Goal: Transaction & Acquisition: Book appointment/travel/reservation

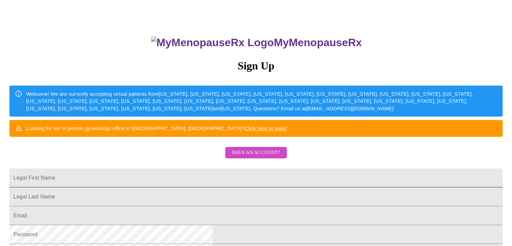
scroll to position [50, 0]
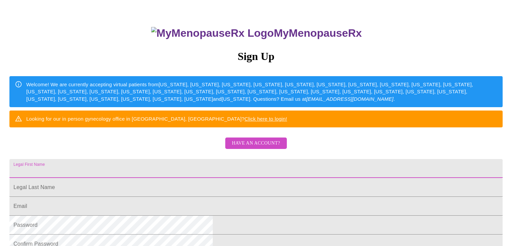
click at [239, 172] on input "Legal First Name" at bounding box center [255, 168] width 493 height 19
drag, startPoint x: 221, startPoint y: 174, endPoint x: 199, endPoint y: 170, distance: 22.6
click at [199, 170] on input "Legal First Name" at bounding box center [255, 168] width 493 height 19
type input "[PERSON_NAME]"
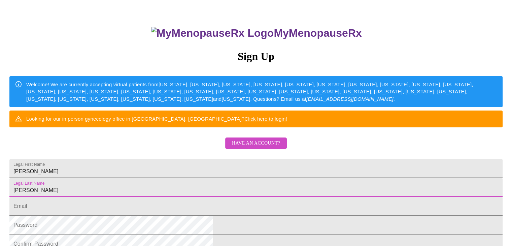
type input "[PERSON_NAME]"
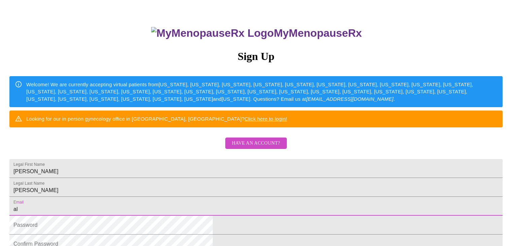
type input "[EMAIL_ADDRESS][DOMAIN_NAME]"
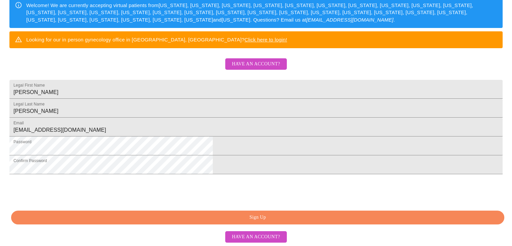
scroll to position [167, 0]
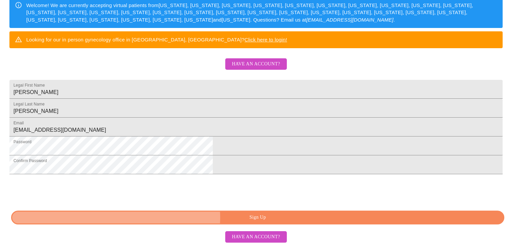
click at [261, 217] on span "Sign Up" at bounding box center [258, 217] width 478 height 8
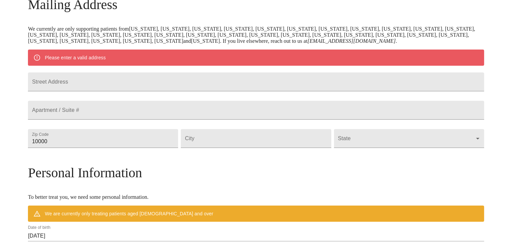
scroll to position [90, 0]
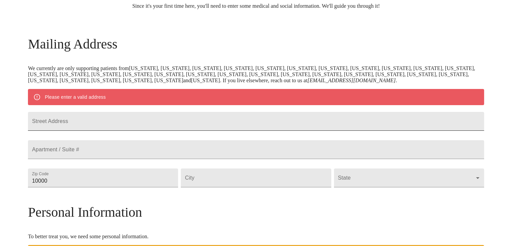
click at [199, 112] on input "Street Address" at bounding box center [256, 121] width 456 height 19
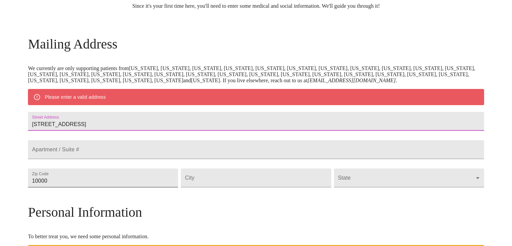
type input "[STREET_ADDRESS]"
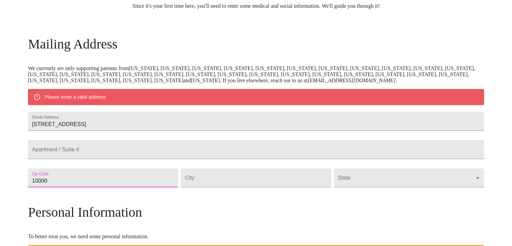
click at [142, 178] on input "10000" at bounding box center [103, 177] width 150 height 19
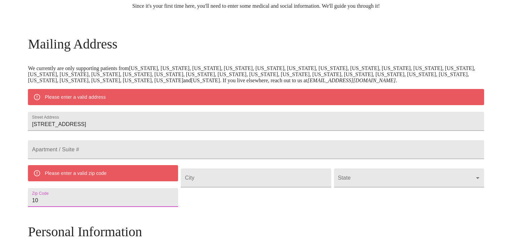
type input "1"
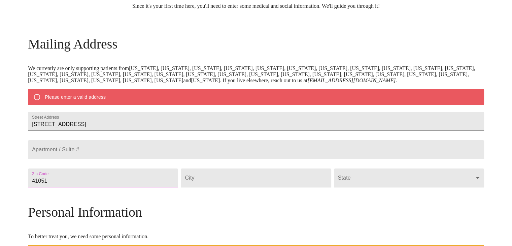
type input "41051"
type input "Independence"
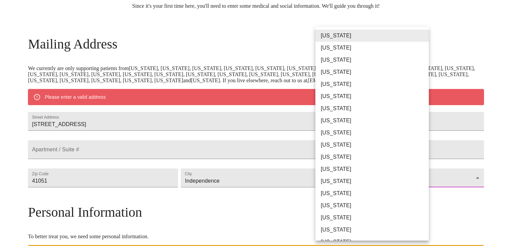
click at [397, 181] on body "MyMenopauseRx Welcome to MyMenopauseRx Since it's your first time here, you'll …" at bounding box center [259, 183] width 512 height 540
click at [356, 227] on li "[US_STATE]" at bounding box center [374, 230] width 118 height 12
type input "[US_STATE]"
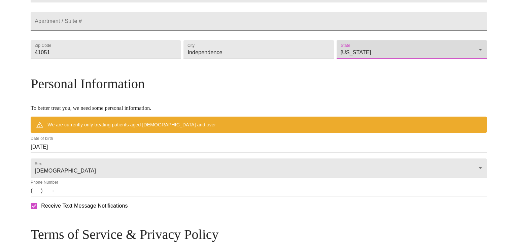
scroll to position [199, 0]
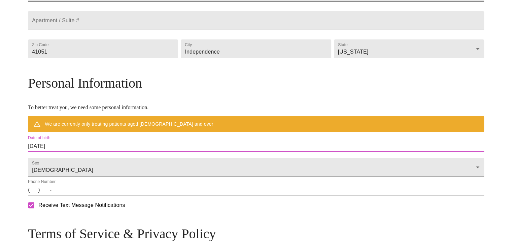
click at [125, 144] on input "[DATE]" at bounding box center [256, 146] width 456 height 11
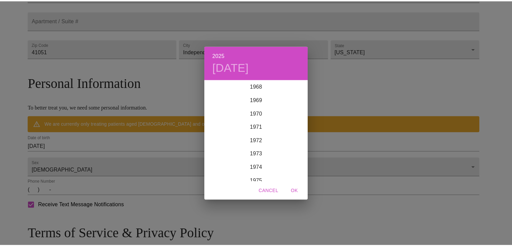
scroll to position [941, 0]
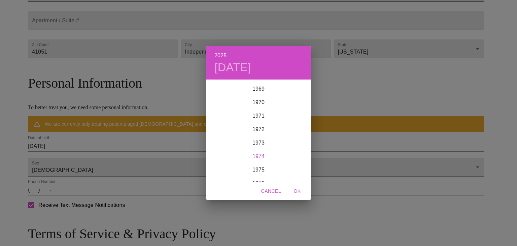
click at [258, 154] on div "1974" at bounding box center [258, 155] width 104 height 13
click at [293, 143] on div "Sep" at bounding box center [293, 143] width 35 height 25
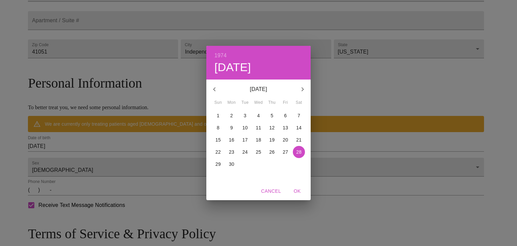
click at [243, 151] on p "24" at bounding box center [244, 151] width 5 height 7
click at [299, 190] on span "OK" at bounding box center [297, 191] width 16 height 8
type input "[DATE]"
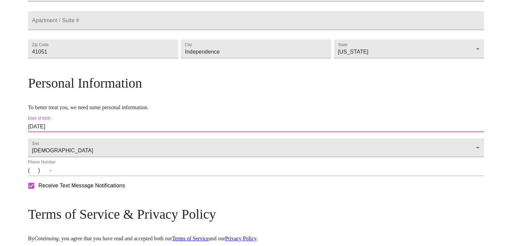
click at [91, 176] on input "(   )    -" at bounding box center [256, 170] width 456 height 11
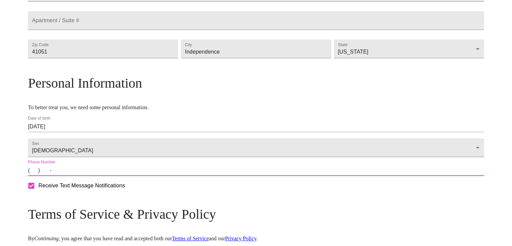
type input "[PHONE_NUMBER]"
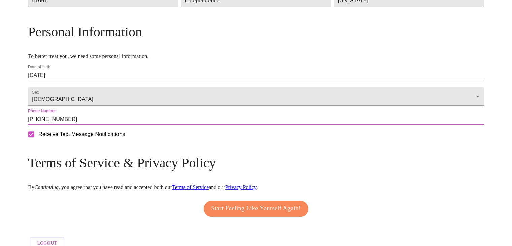
scroll to position [264, 0]
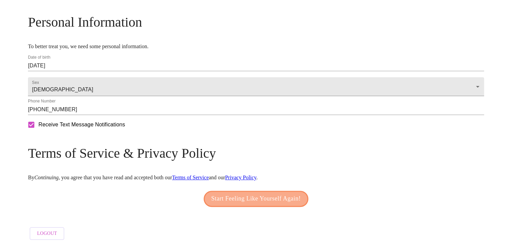
click at [249, 195] on span "Start Feeling Like Yourself Again!" at bounding box center [256, 198] width 90 height 11
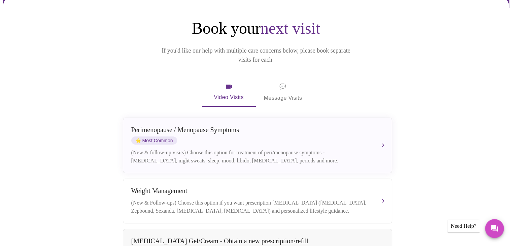
scroll to position [55, 0]
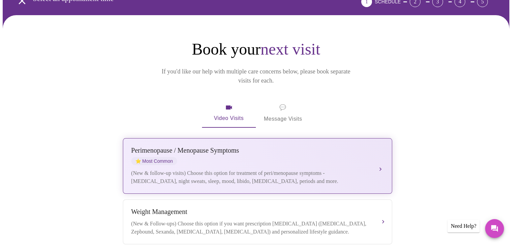
click at [371, 146] on div "[MEDICAL_DATA] / Menopause Symptoms ⭐ Most Common (New & follow-up visits) Choo…" at bounding box center [257, 165] width 252 height 39
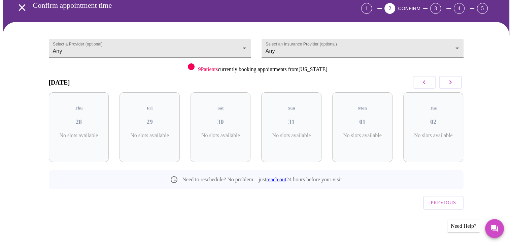
scroll to position [19, 0]
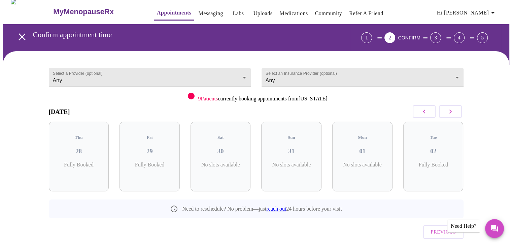
click at [451, 107] on icon "button" at bounding box center [450, 111] width 8 height 8
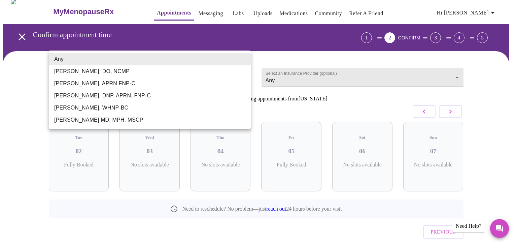
click at [194, 60] on body "MyMenopauseRx Appointments Messaging Labs Uploads Medications Community Refer a…" at bounding box center [259, 128] width 512 height 288
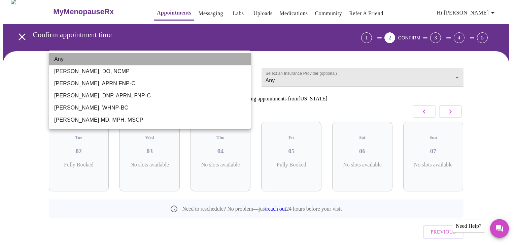
click at [194, 60] on li "Any" at bounding box center [150, 59] width 202 height 12
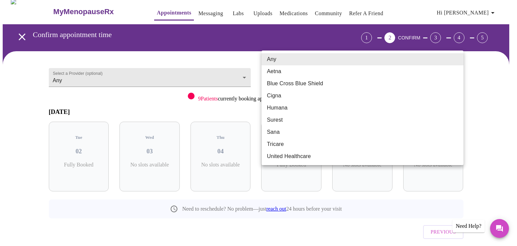
click at [313, 64] on body "MyMenopauseRx Appointments Messaging Labs Uploads Medications Community Refer a…" at bounding box center [259, 128] width 512 height 288
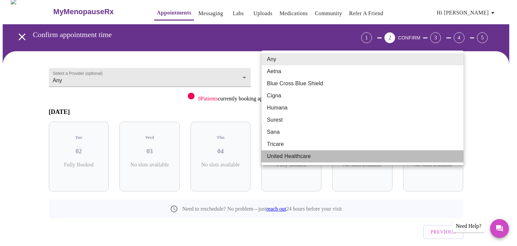
click at [304, 156] on li "United Healthcare" at bounding box center [363, 156] width 202 height 12
type input "United Healthcare"
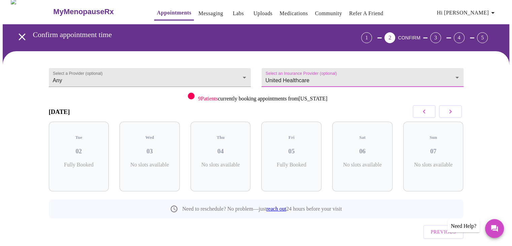
click at [455, 105] on button "button" at bounding box center [450, 111] width 23 height 13
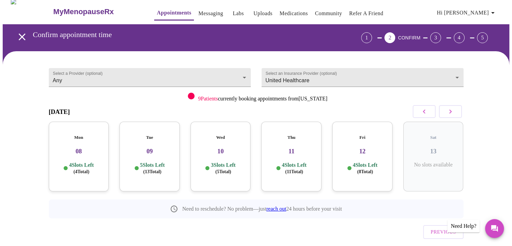
click at [88, 162] on p "4 Slots Left ( 4 Total)" at bounding box center [81, 168] width 25 height 13
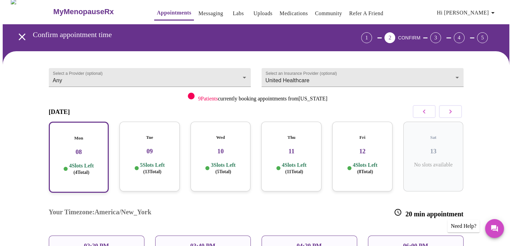
click at [147, 138] on div "Tue 09 5 Slots Left ( 13 Total)" at bounding box center [150, 157] width 60 height 70
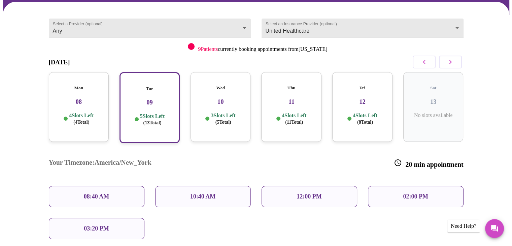
scroll to position [69, 0]
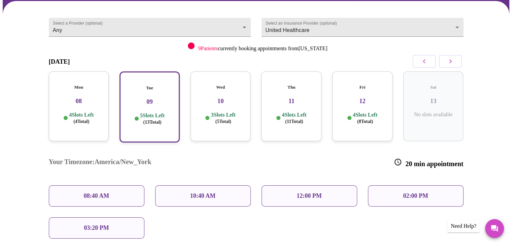
click at [158, 88] on div "Tue 09 5 Slots Left ( 13 Total)" at bounding box center [150, 106] width 60 height 71
click at [206, 185] on div "10:40 AM" at bounding box center [203, 195] width 96 height 21
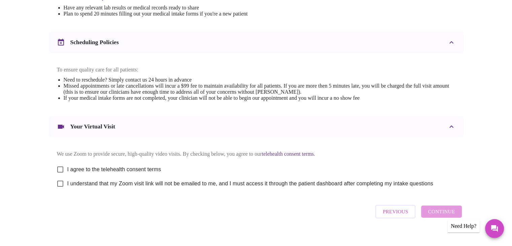
scroll to position [242, 0]
click at [303, 150] on link "telehealth consent terms" at bounding box center [288, 153] width 52 height 6
click at [61, 162] on input "I agree to the telehealth consent terms" at bounding box center [60, 169] width 14 height 14
checkbox input "true"
click at [61, 176] on input "I understand that my Zoom visit link will not be emailed to me, and I must acce…" at bounding box center [60, 183] width 14 height 14
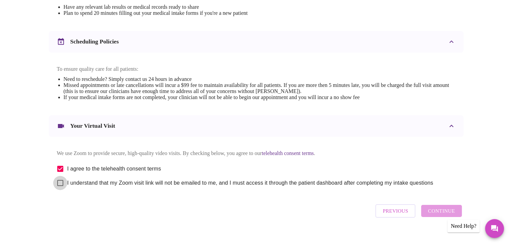
checkbox input "true"
click at [439, 206] on span "Continue" at bounding box center [441, 210] width 27 height 9
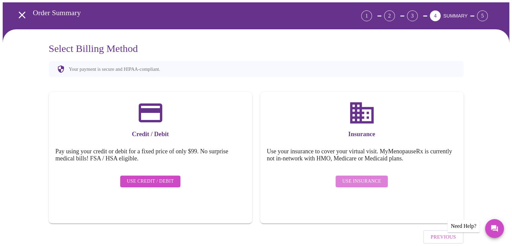
click at [362, 177] on span "Use Insurance" at bounding box center [361, 181] width 39 height 8
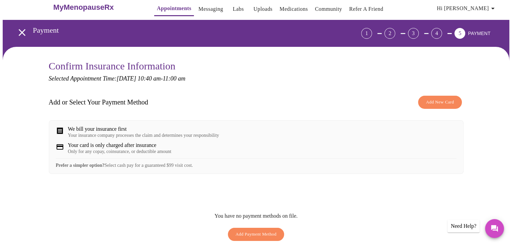
scroll to position [34, 0]
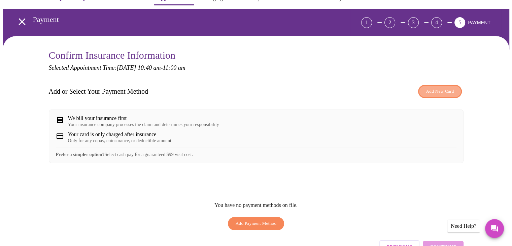
click at [444, 88] on span "Add New Card" at bounding box center [440, 92] width 28 height 8
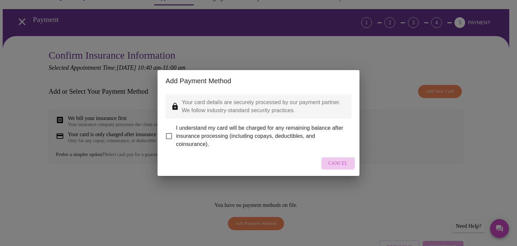
click at [338, 167] on span "Cancel" at bounding box center [339, 163] width 20 height 8
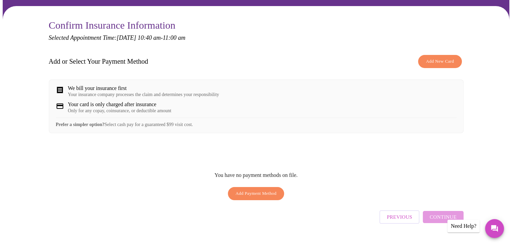
scroll to position [64, 0]
click at [396, 212] on span "Previous" at bounding box center [399, 216] width 25 height 9
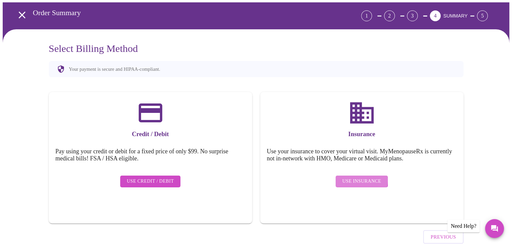
click at [356, 177] on span "Use Insurance" at bounding box center [361, 181] width 39 height 8
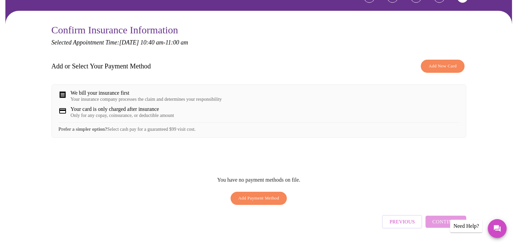
scroll to position [64, 0]
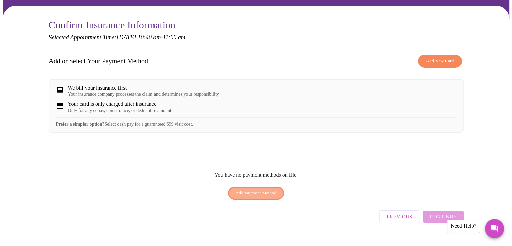
click at [263, 189] on span "Add Payment Method" at bounding box center [256, 193] width 41 height 8
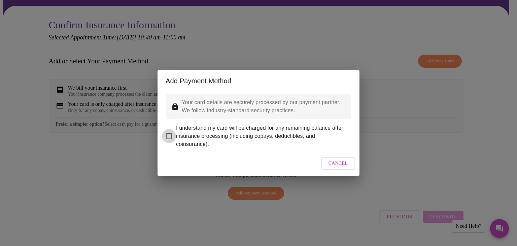
click at [169, 131] on input "I understand my card will be charged for any remaining balance after insurance …" at bounding box center [169, 136] width 14 height 14
checkbox input "true"
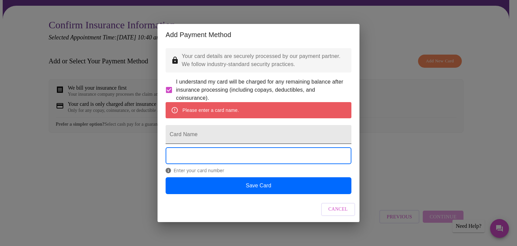
click at [202, 135] on input "Card Name" at bounding box center [259, 134] width 186 height 19
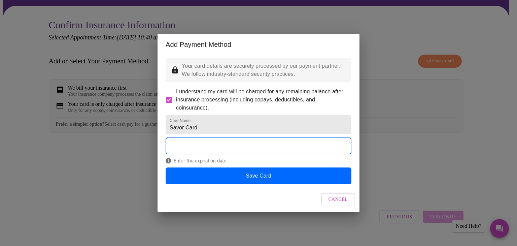
click at [236, 167] on div "Enter the expiration date" at bounding box center [259, 152] width 186 height 30
click at [219, 125] on input "Savor Card" at bounding box center [259, 124] width 186 height 19
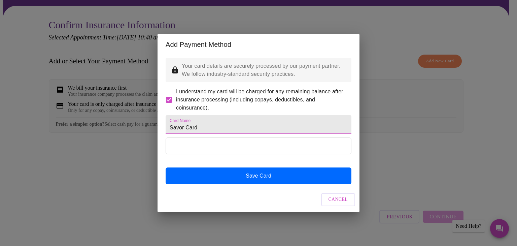
drag, startPoint x: 216, startPoint y: 128, endPoint x: 142, endPoint y: 120, distance: 74.1
click at [142, 120] on div "Add Payment Method Your card details are securely processed by our payment part…" at bounding box center [258, 123] width 517 height 246
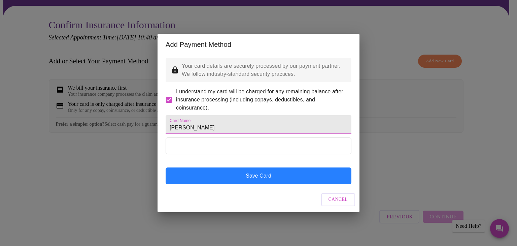
type input "[PERSON_NAME]"
click at [266, 181] on button "Save Card" at bounding box center [259, 175] width 186 height 17
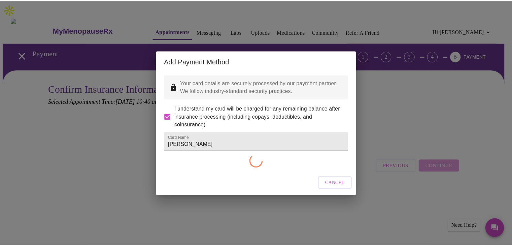
scroll to position [0, 0]
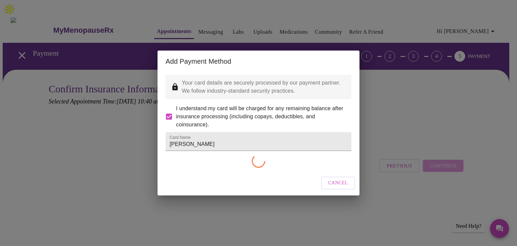
checkbox input "false"
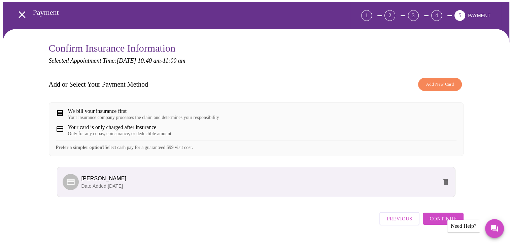
scroll to position [46, 0]
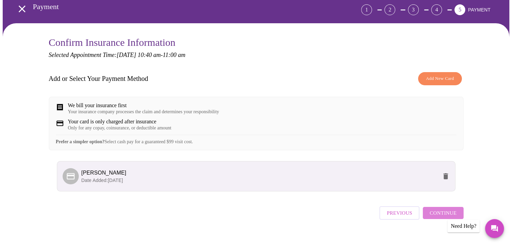
click at [455, 208] on span "Continue" at bounding box center [443, 212] width 27 height 9
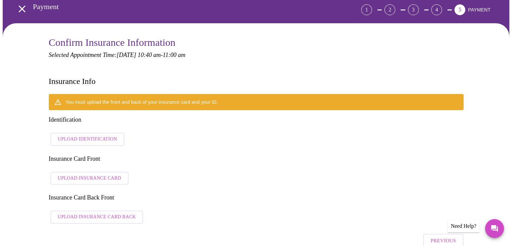
click at [112, 135] on span "Upload Identification" at bounding box center [87, 139] width 59 height 8
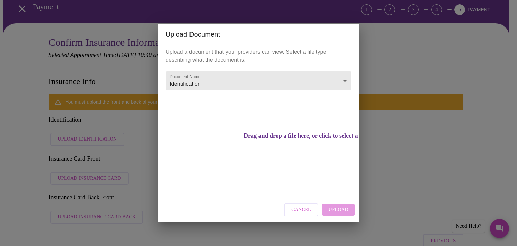
click at [338, 199] on div "Cancel Upload" at bounding box center [259, 209] width 202 height 25
click at [244, 139] on h3 "Drag and drop a file here, or click to select a file" at bounding box center [306, 135] width 186 height 7
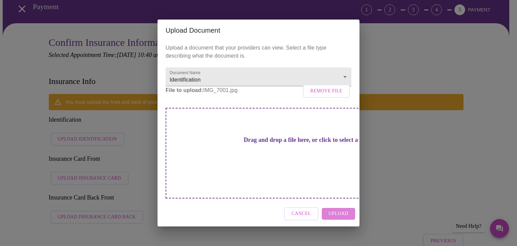
click at [339, 209] on span "Upload" at bounding box center [339, 213] width 20 height 8
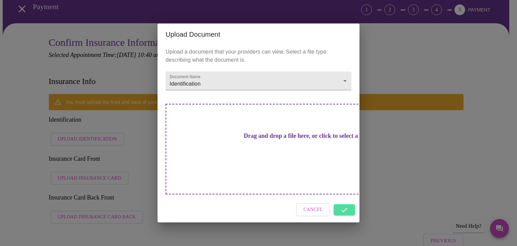
click at [345, 199] on div "Cancel" at bounding box center [259, 209] width 202 height 25
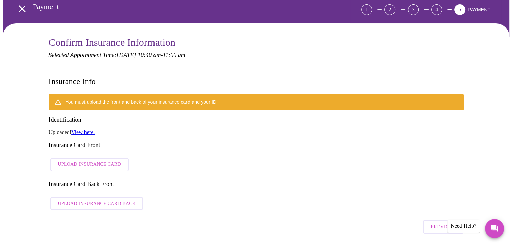
click at [90, 129] on link "View here." at bounding box center [82, 132] width 23 height 6
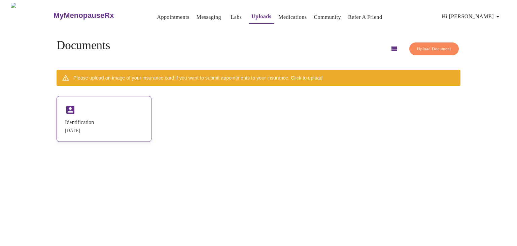
click at [94, 119] on div "Identification" at bounding box center [79, 122] width 29 height 6
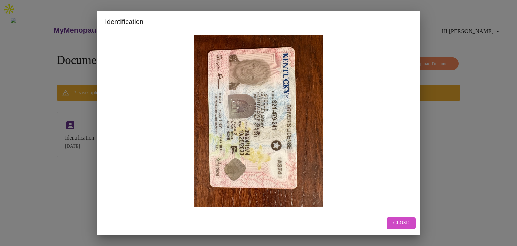
click at [397, 221] on span "Close" at bounding box center [401, 223] width 15 height 8
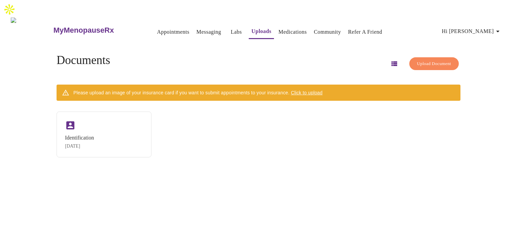
click at [317, 90] on span "Click to upload" at bounding box center [307, 92] width 32 height 5
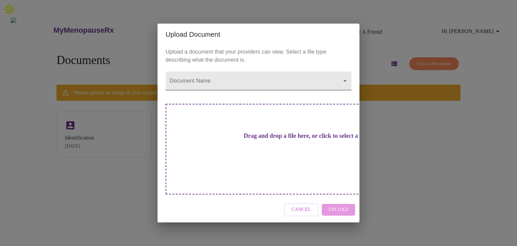
click at [232, 97] on body "MyMenopauseRx Appointments Messaging Labs Uploads Medications Community Refer a…" at bounding box center [259, 133] width 512 height 261
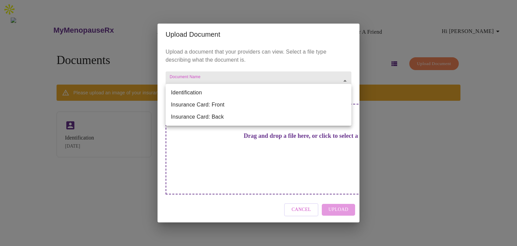
click at [220, 104] on li "Insurance Card: Front" at bounding box center [259, 105] width 186 height 12
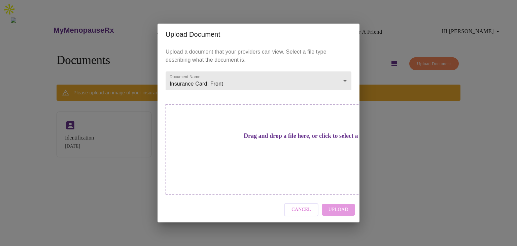
click at [337, 199] on div "Cancel Upload" at bounding box center [259, 209] width 202 height 25
click at [282, 139] on h3 "Drag and drop a file here, or click to select a file" at bounding box center [306, 135] width 186 height 7
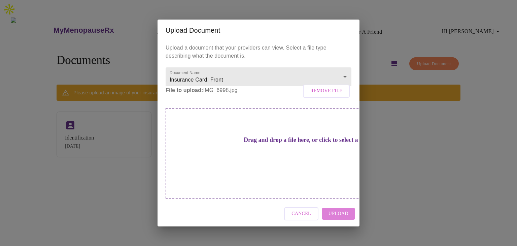
click at [339, 209] on span "Upload" at bounding box center [339, 213] width 20 height 8
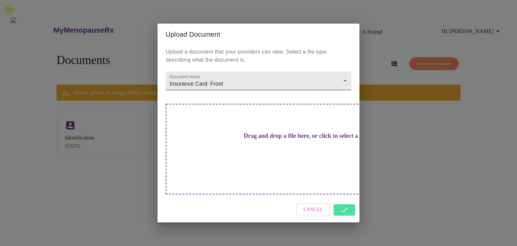
click at [342, 92] on body "MyMenopauseRx Appointments Messaging Labs Uploads Medications Community Refer a…" at bounding box center [259, 133] width 512 height 261
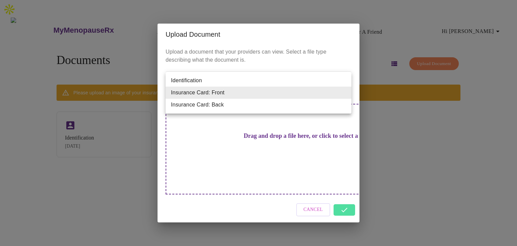
click at [273, 105] on li "Insurance Card: Back" at bounding box center [259, 105] width 186 height 12
type input "Insurance Card: Back"
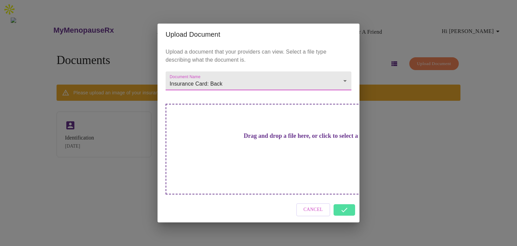
click at [263, 139] on h3 "Drag and drop a file here, or click to select a file" at bounding box center [306, 135] width 186 height 7
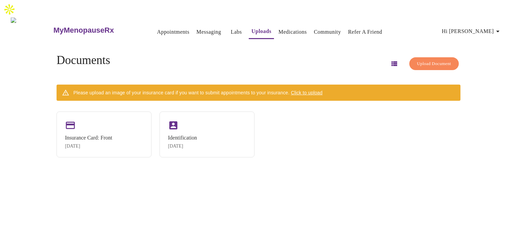
click at [322, 90] on span "Click to upload" at bounding box center [307, 92] width 32 height 5
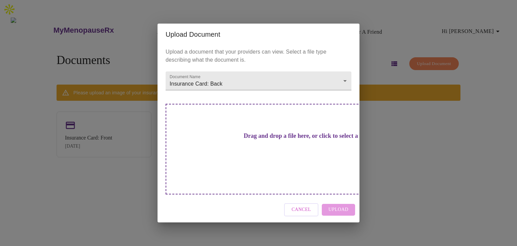
click at [261, 139] on h3 "Drag and drop a file here, or click to select a file" at bounding box center [306, 135] width 186 height 7
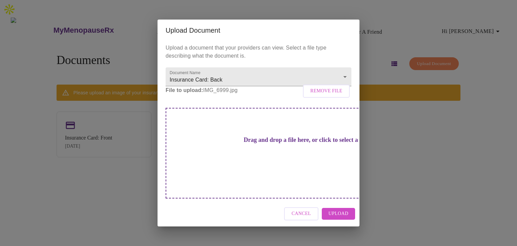
click at [343, 209] on span "Upload" at bounding box center [339, 213] width 20 height 8
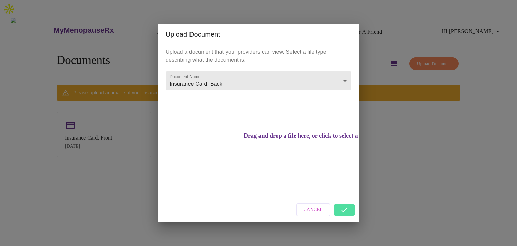
click at [342, 199] on div "Cancel" at bounding box center [259, 209] width 202 height 25
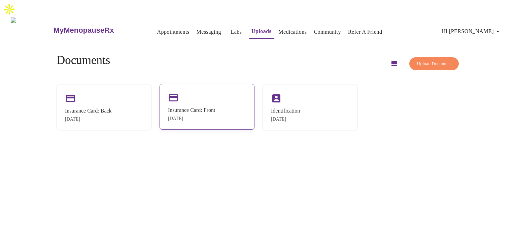
click at [199, 107] on div "Insurance Card: Front" at bounding box center [191, 110] width 47 height 6
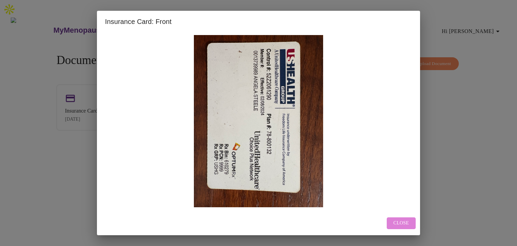
click at [403, 222] on span "Close" at bounding box center [401, 223] width 15 height 8
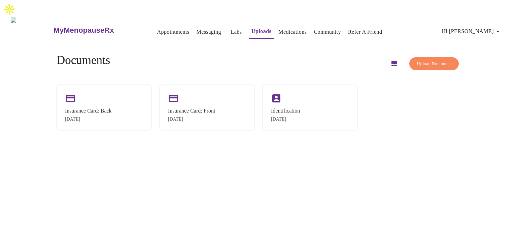
click at [160, 27] on link "Appointments" at bounding box center [173, 31] width 32 height 9
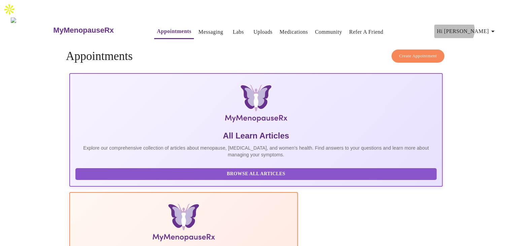
click at [483, 27] on span "Hi [PERSON_NAME]" at bounding box center [467, 31] width 60 height 9
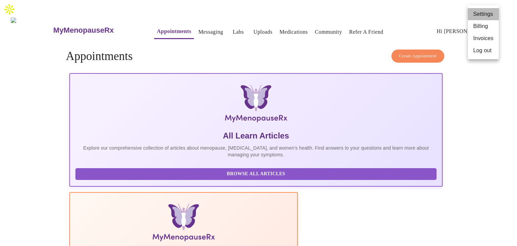
click at [482, 12] on li "Settings" at bounding box center [483, 14] width 31 height 12
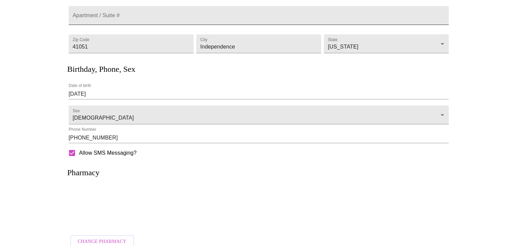
scroll to position [121, 0]
click at [90, 237] on span "Change Pharmacy" at bounding box center [99, 241] width 49 height 8
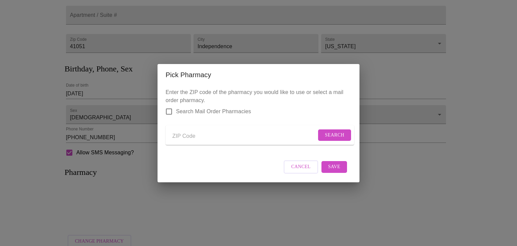
click at [187, 134] on input "Send a message to your care team" at bounding box center [244, 136] width 144 height 11
click at [333, 131] on span "Search" at bounding box center [335, 135] width 20 height 8
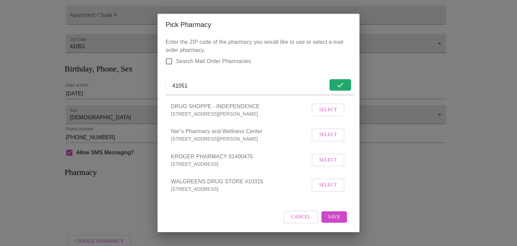
scroll to position [2, 0]
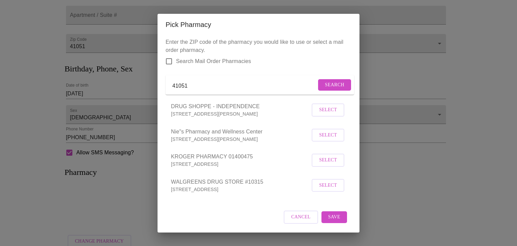
click at [194, 85] on input "41051" at bounding box center [244, 86] width 144 height 11
type input "41042"
click at [327, 81] on span "Search" at bounding box center [335, 85] width 20 height 8
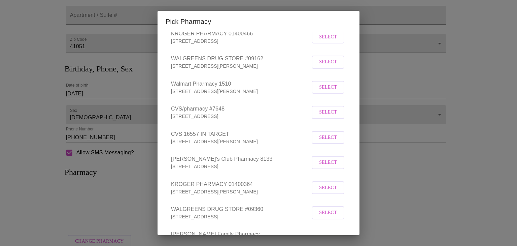
scroll to position [95, 0]
click at [321, 167] on span "Select" at bounding box center [328, 162] width 18 height 8
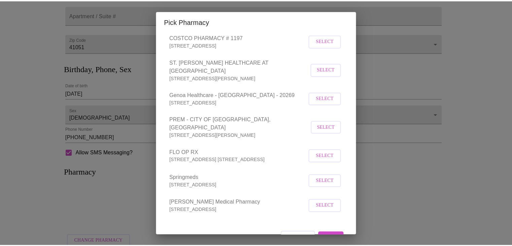
scroll to position [399, 0]
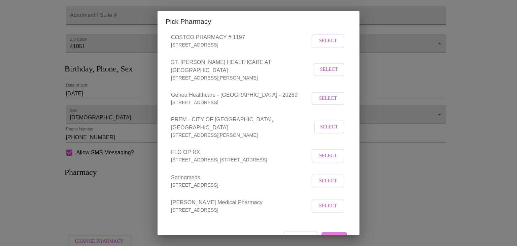
click at [328, 234] on span "Save" at bounding box center [334, 238] width 12 height 8
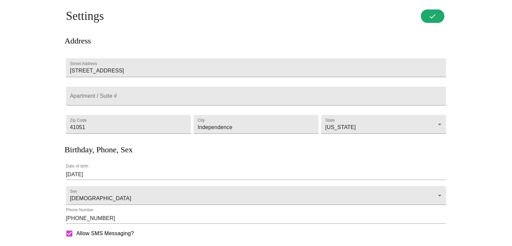
scroll to position [0, 0]
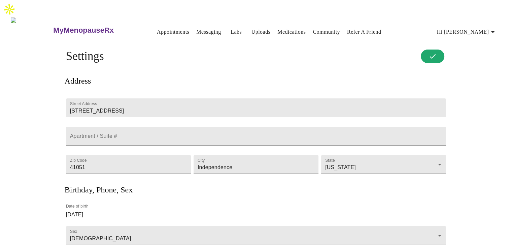
click at [431, 49] on h4 "Settings" at bounding box center [256, 55] width 380 height 13
click at [432, 52] on span "Save" at bounding box center [432, 56] width 9 height 8
click at [204, 27] on link "Messaging" at bounding box center [208, 31] width 25 height 9
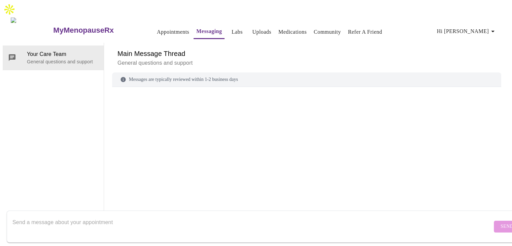
click at [252, 27] on link "Uploads" at bounding box center [261, 31] width 19 height 9
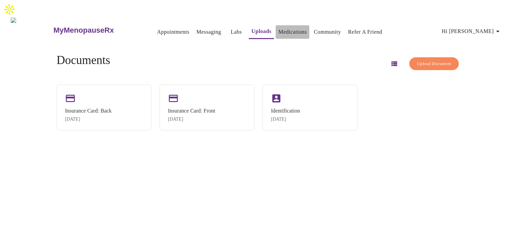
click at [287, 27] on link "Medications" at bounding box center [292, 31] width 28 height 9
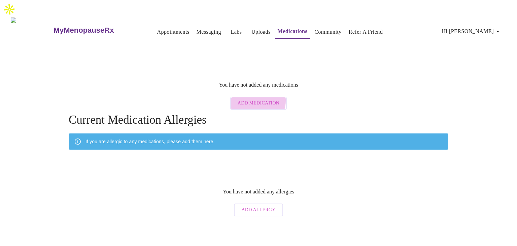
click at [259, 99] on span "Add Medication" at bounding box center [259, 103] width 42 height 8
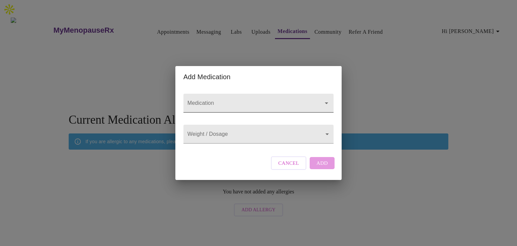
click at [231, 100] on input "Medication" at bounding box center [249, 106] width 126 height 12
click at [232, 100] on input "Medication" at bounding box center [249, 106] width 126 height 12
click at [327, 99] on icon "Open" at bounding box center [326, 103] width 8 height 8
click at [327, 99] on icon "Close" at bounding box center [326, 103] width 8 height 8
click at [299, 170] on button "Cancel" at bounding box center [289, 162] width 36 height 13
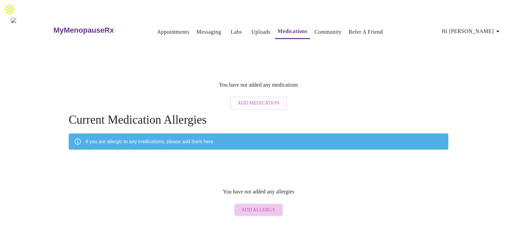
click at [260, 206] on span "Add Allergy" at bounding box center [258, 210] width 34 height 8
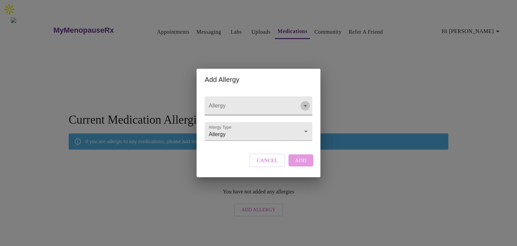
click at [303, 102] on icon "Open" at bounding box center [305, 106] width 8 height 8
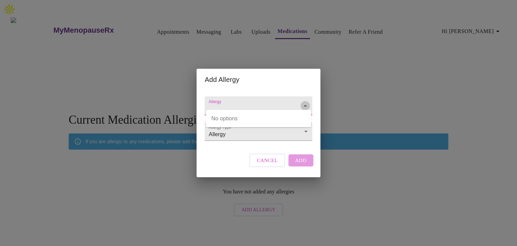
click at [303, 102] on icon "Close" at bounding box center [305, 106] width 8 height 8
click at [306, 128] on body "MyMenopauseRx Appointments Messaging Labs Uploads Medications Community Refer a…" at bounding box center [259, 111] width 512 height 217
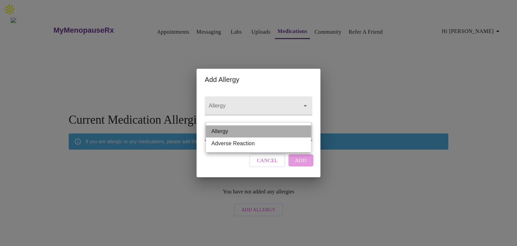
click at [306, 128] on li "Allergy" at bounding box center [258, 131] width 105 height 12
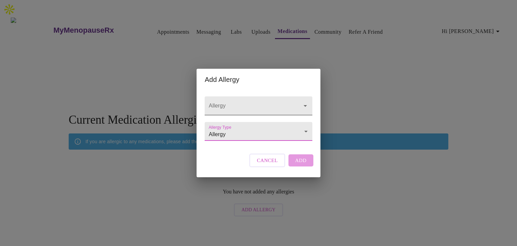
click at [250, 103] on input "Allergy" at bounding box center [248, 109] width 83 height 12
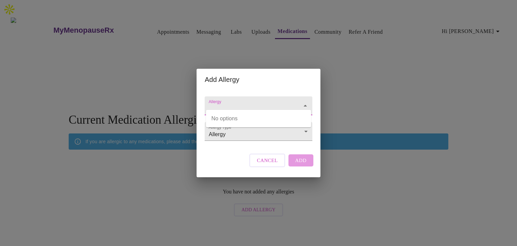
click at [234, 103] on input "Allergy" at bounding box center [248, 109] width 83 height 12
type input "Sulfa Antibiotics"
click at [232, 143] on div "Allergy Allergy Type Allergy Allergy" at bounding box center [258, 116] width 113 height 53
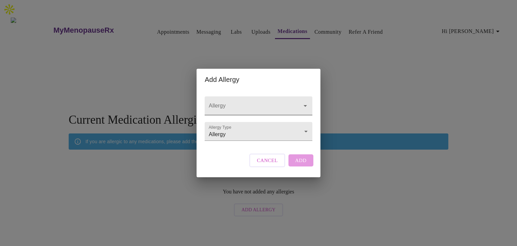
click at [271, 103] on input "Allergy" at bounding box center [248, 109] width 83 height 12
click at [267, 119] on li "Sulfa Antibiotics" at bounding box center [258, 118] width 105 height 12
type input "Sulfa Antibiotics"
click at [251, 135] on body "MyMenopauseRx Appointments Messaging Labs Uploads Medications Community Refer a…" at bounding box center [259, 111] width 512 height 217
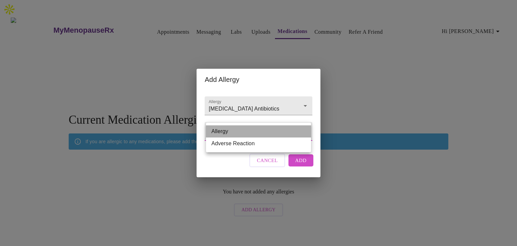
click at [247, 131] on li "Allergy" at bounding box center [258, 131] width 105 height 12
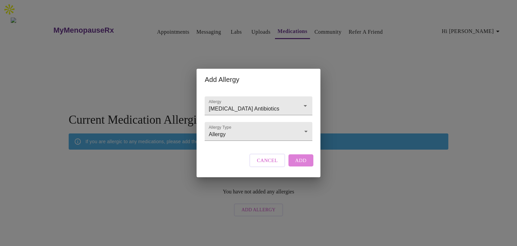
click at [295, 165] on button "Add" at bounding box center [300, 160] width 25 height 12
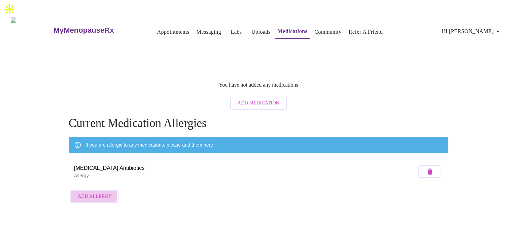
click at [86, 192] on span "Add Allergy" at bounding box center [95, 196] width 34 height 8
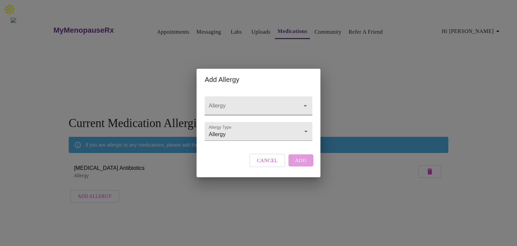
click at [251, 103] on input "Allergy" at bounding box center [248, 109] width 83 height 12
click at [235, 103] on input "Allergy" at bounding box center [248, 109] width 83 height 12
type input "Percoset"
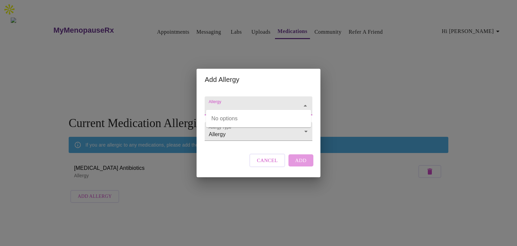
click at [236, 103] on input "Allergy" at bounding box center [248, 109] width 83 height 12
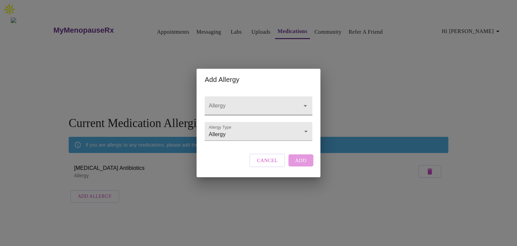
click at [244, 103] on input "Allergy" at bounding box center [248, 109] width 83 height 12
click at [240, 103] on input "Percoset" at bounding box center [248, 109] width 83 height 12
type input "Percoset"
click at [231, 151] on div "Allergy Allergy Type Allergy Allergy Cancel Add" at bounding box center [258, 133] width 113 height 87
click at [229, 103] on input "Allergy" at bounding box center [248, 109] width 83 height 12
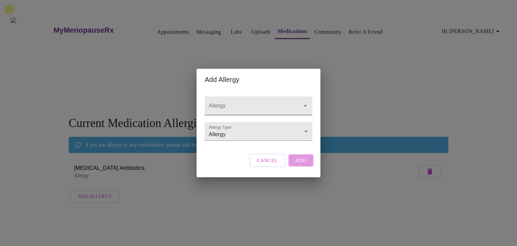
click at [229, 103] on input "Allergy" at bounding box center [248, 109] width 83 height 12
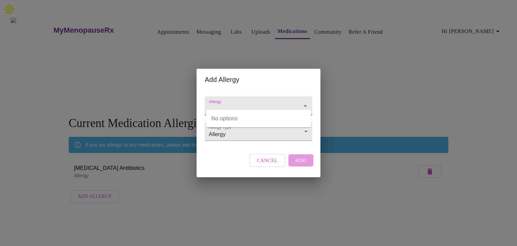
click at [228, 107] on input "Allergy" at bounding box center [248, 109] width 83 height 12
click at [221, 103] on input "Allergy" at bounding box center [248, 109] width 83 height 12
type input "Percoset"
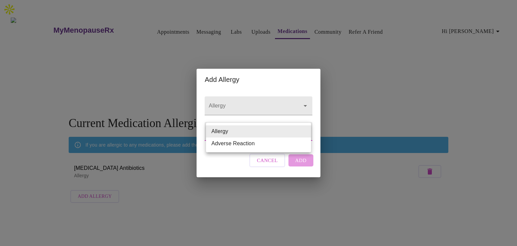
click at [229, 132] on body "MyMenopauseRx Appointments Messaging Labs Uploads Medications Community Refer a…" at bounding box center [259, 104] width 512 height 203
click at [228, 145] on li "Adverse Reaction" at bounding box center [258, 143] width 105 height 12
type input "Adverse Reaction"
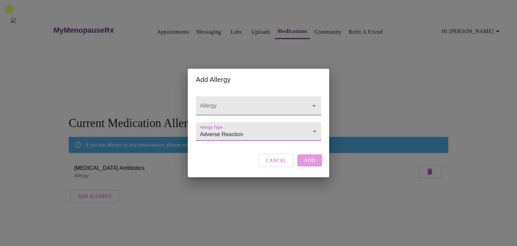
click at [234, 103] on input "Allergy" at bounding box center [249, 109] width 101 height 12
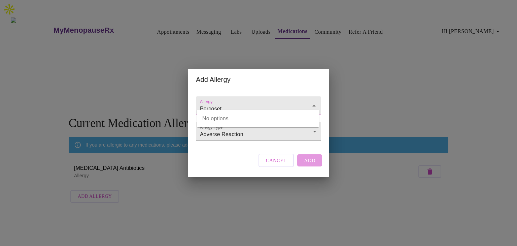
type input "Percoset"
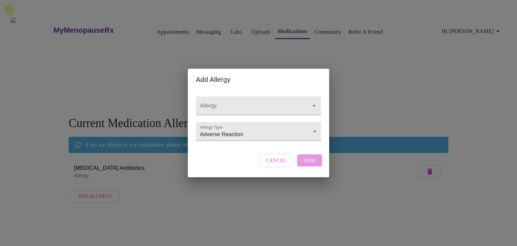
click at [310, 162] on div "Cancel Add" at bounding box center [290, 160] width 67 height 20
click at [304, 166] on div "Cancel Add" at bounding box center [290, 160] width 67 height 20
click at [300, 163] on div "Cancel Add" at bounding box center [290, 160] width 67 height 20
click at [242, 103] on input "Allergy" at bounding box center [249, 109] width 101 height 12
click at [275, 163] on span "Cancel" at bounding box center [276, 160] width 21 height 9
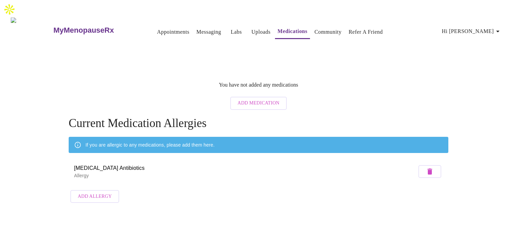
click at [78, 141] on icon at bounding box center [78, 144] width 6 height 6
click at [86, 192] on span "Add Allergy" at bounding box center [95, 196] width 34 height 8
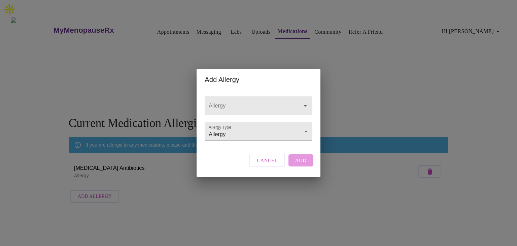
click at [251, 103] on input "Allergy" at bounding box center [248, 109] width 83 height 12
type input "Percoset"
click at [231, 103] on input "Allergy" at bounding box center [248, 109] width 83 height 12
click at [268, 164] on span "Cancel" at bounding box center [267, 160] width 21 height 9
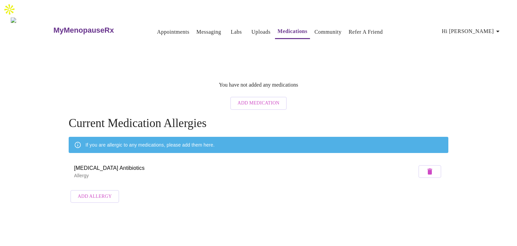
click at [319, 27] on link "Community" at bounding box center [327, 31] width 27 height 9
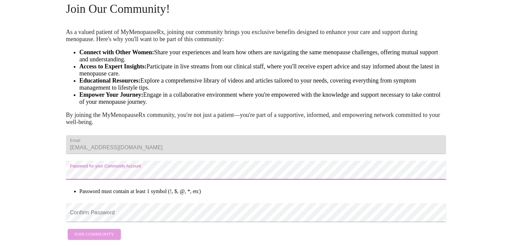
scroll to position [61, 0]
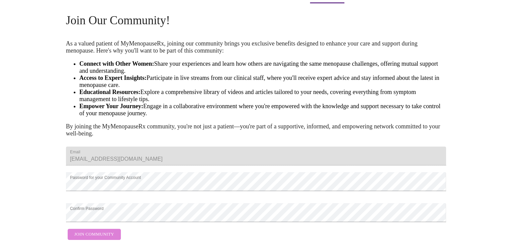
click at [97, 230] on span "Join Community" at bounding box center [94, 234] width 40 height 8
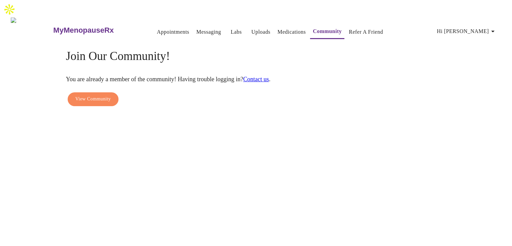
scroll to position [0, 0]
click at [281, 27] on link "Medications" at bounding box center [292, 31] width 28 height 9
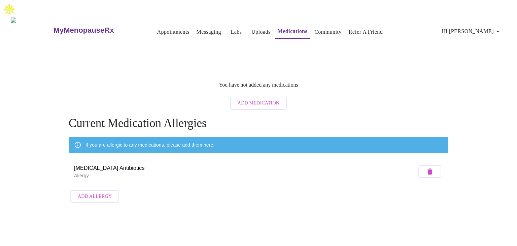
click at [251, 27] on link "Uploads" at bounding box center [260, 31] width 19 height 9
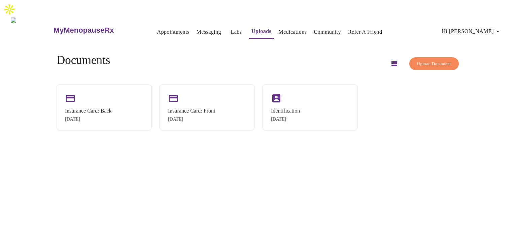
click at [157, 27] on link "Appointments" at bounding box center [173, 31] width 32 height 9
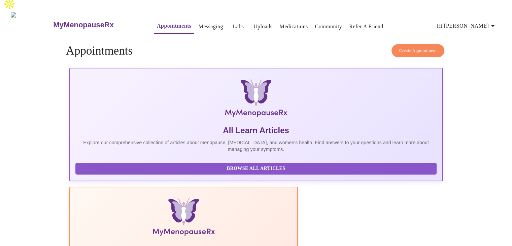
scroll to position [7, 0]
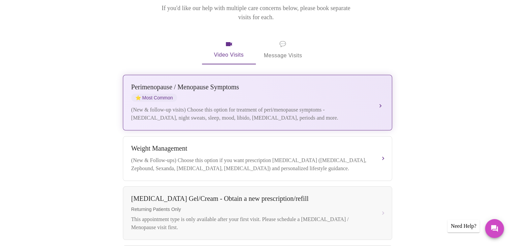
click at [380, 77] on button "[MEDICAL_DATA] / Menopause Symptoms ⭐ Most Common (New & follow-up visits) Choo…" at bounding box center [257, 103] width 269 height 56
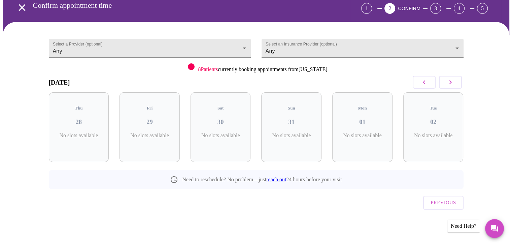
scroll to position [19, 0]
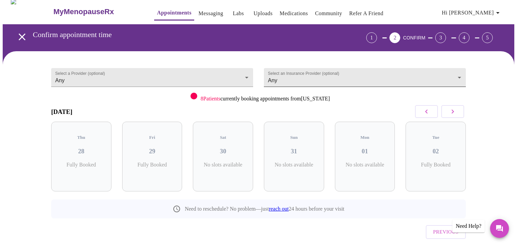
click at [295, 65] on body "MyMenopauseRx Appointments Messaging Labs Uploads Medications Community Refer a…" at bounding box center [259, 128] width 512 height 288
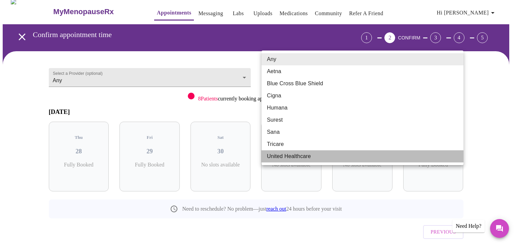
click at [307, 157] on li "United Healthcare" at bounding box center [363, 156] width 202 height 12
type input "United Healthcare"
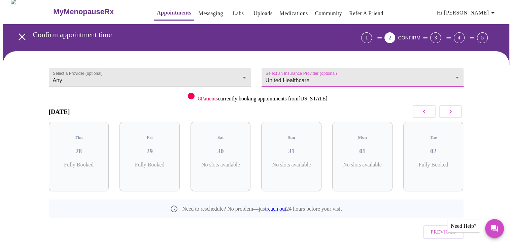
click at [455, 105] on button "button" at bounding box center [450, 111] width 23 height 13
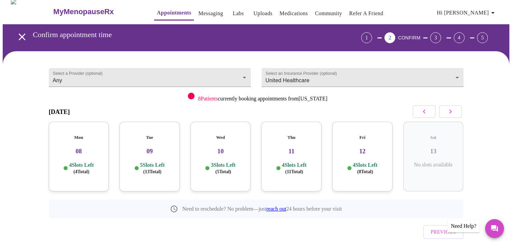
click at [159, 162] on p "5 Slots Left ( 13 Total)" at bounding box center [152, 168] width 25 height 13
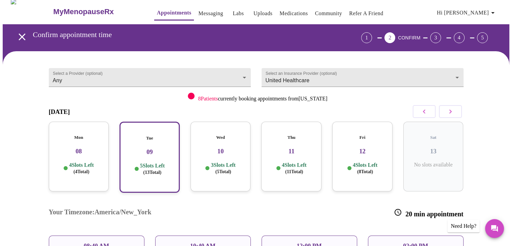
click at [209, 242] on p "10:40 AM" at bounding box center [203, 245] width 26 height 7
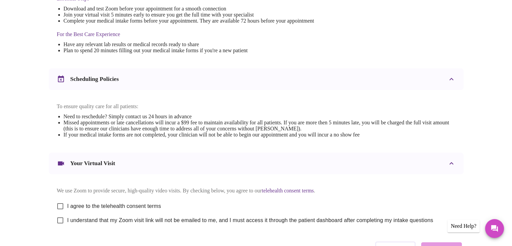
scroll to position [242, 0]
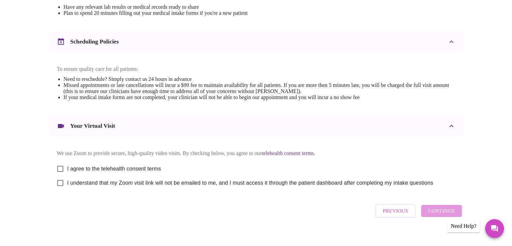
click at [60, 162] on input "I agree to the telehealth consent terms" at bounding box center [60, 169] width 14 height 14
checkbox input "true"
click at [61, 176] on input "I understand that my Zoom visit link will not be emailed to me, and I must acce…" at bounding box center [60, 183] width 14 height 14
checkbox input "true"
click at [445, 206] on span "Continue" at bounding box center [441, 210] width 27 height 9
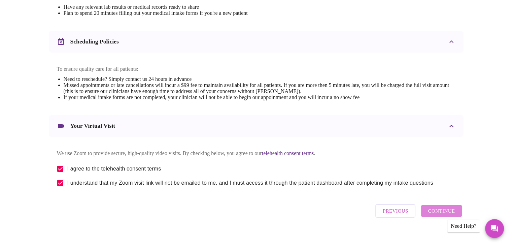
scroll to position [40, 0]
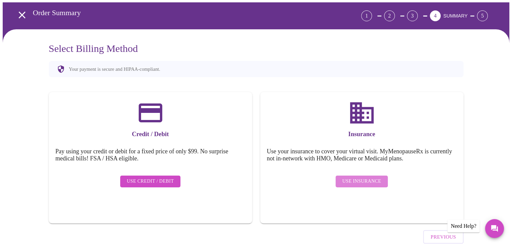
click at [362, 177] on span "Use Insurance" at bounding box center [361, 181] width 39 height 8
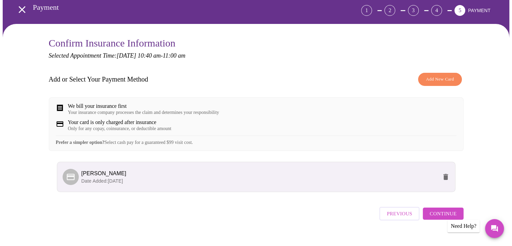
scroll to position [46, 0]
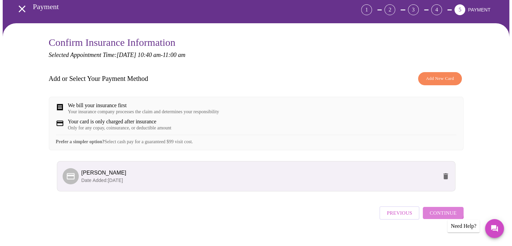
click at [440, 208] on span "Continue" at bounding box center [443, 212] width 27 height 9
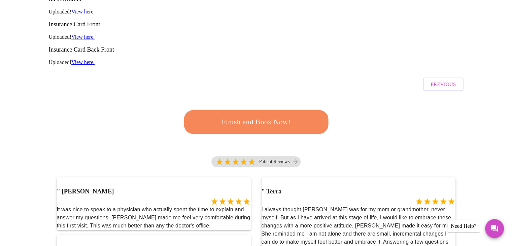
scroll to position [156, 0]
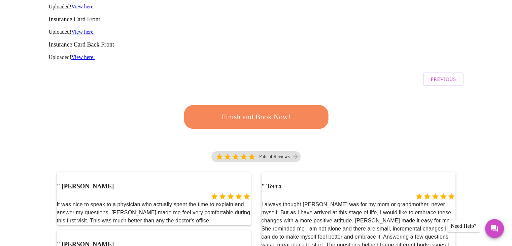
click at [264, 111] on span "Finish and Book Now!" at bounding box center [256, 117] width 125 height 12
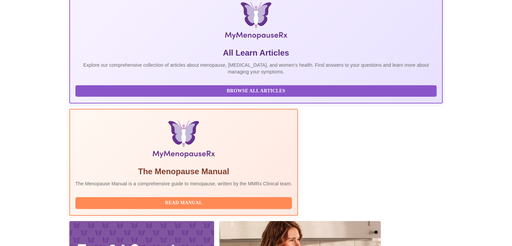
scroll to position [122, 0]
drag, startPoint x: 118, startPoint y: 151, endPoint x: 184, endPoint y: 152, distance: 65.6
copy h3 "[PERSON_NAME], WHNP-BC"
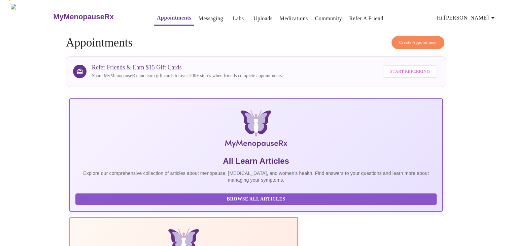
scroll to position [0, 0]
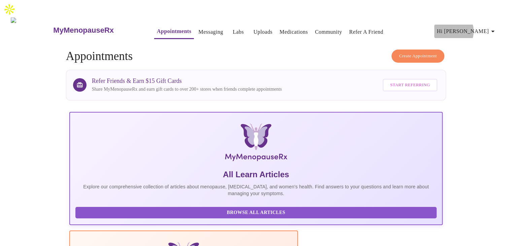
click at [479, 27] on span "Hi [PERSON_NAME]" at bounding box center [467, 31] width 60 height 9
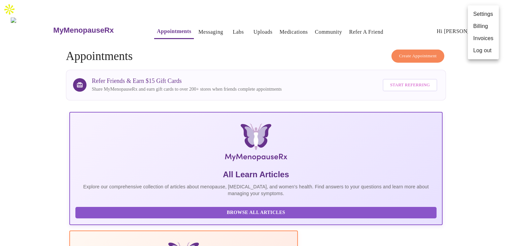
click at [482, 50] on li "Log out" at bounding box center [483, 50] width 31 height 12
